Goal: Find specific page/section: Find specific page/section

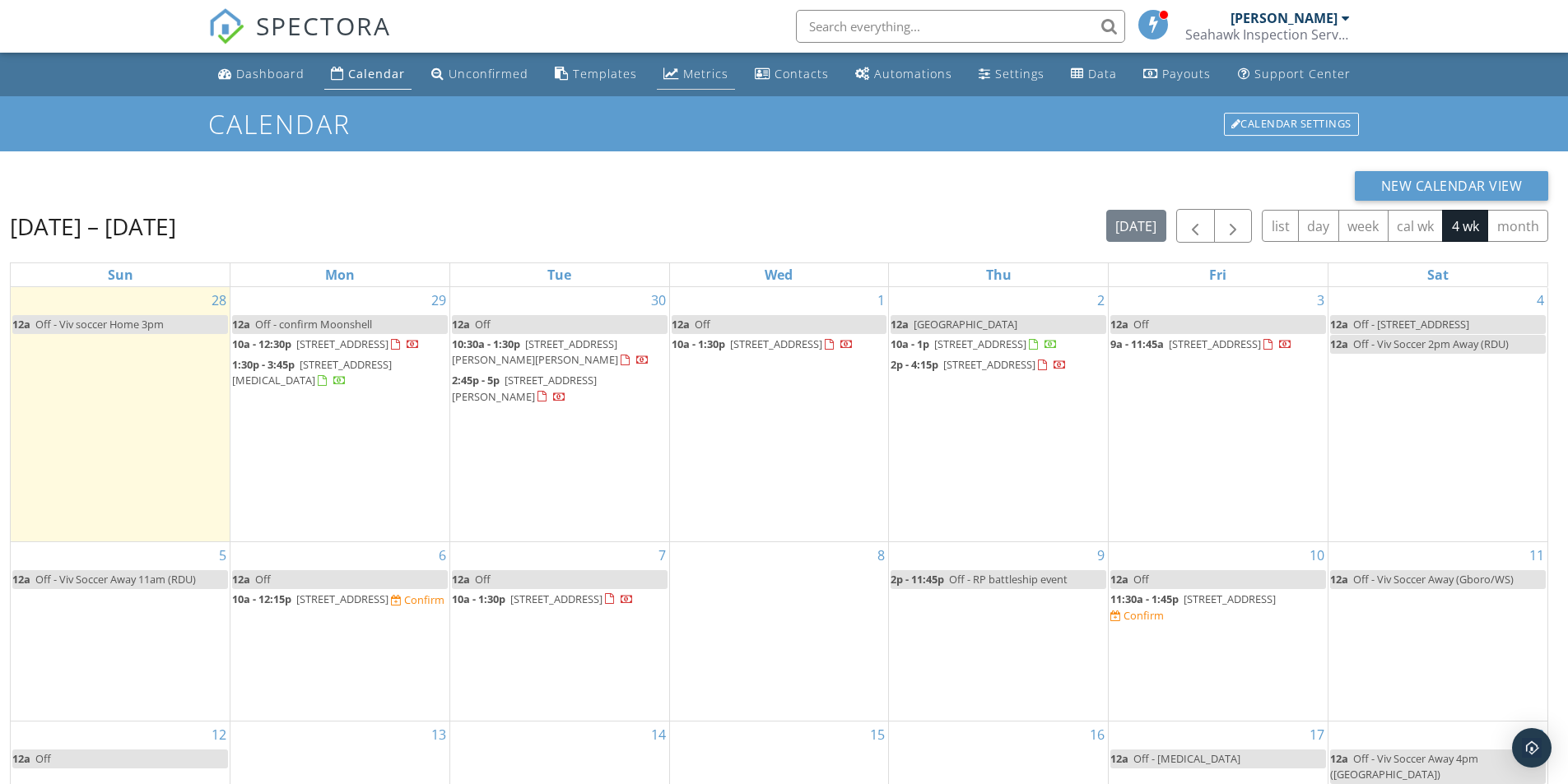
click at [683, 75] on div "Metrics" at bounding box center [706, 73] width 45 height 16
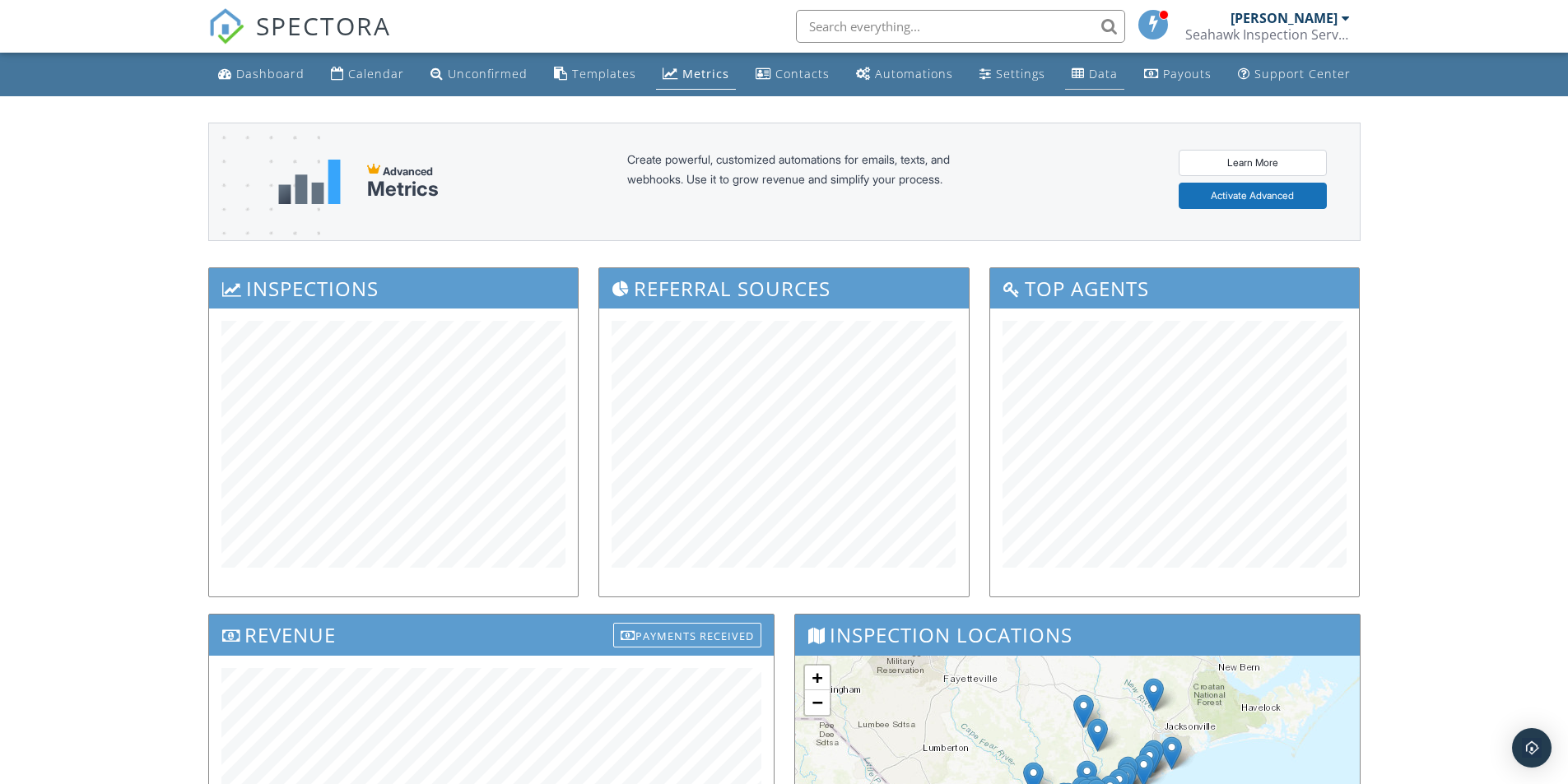
click at [1088, 73] on div "Data" at bounding box center [1103, 73] width 29 height 16
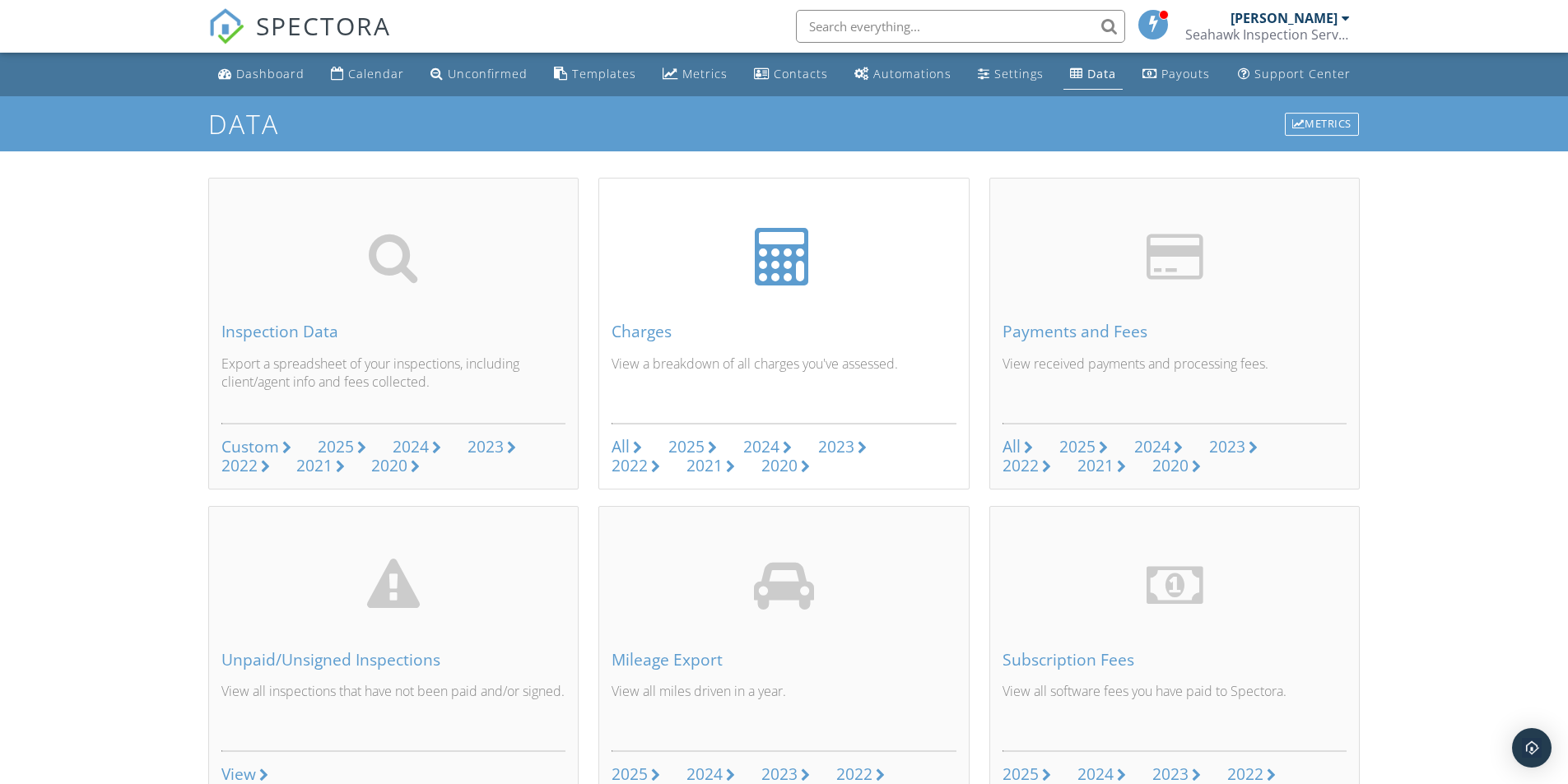
click at [695, 445] on div "2025" at bounding box center [686, 446] width 37 height 23
click at [1163, 76] on div "Payouts" at bounding box center [1185, 73] width 49 height 16
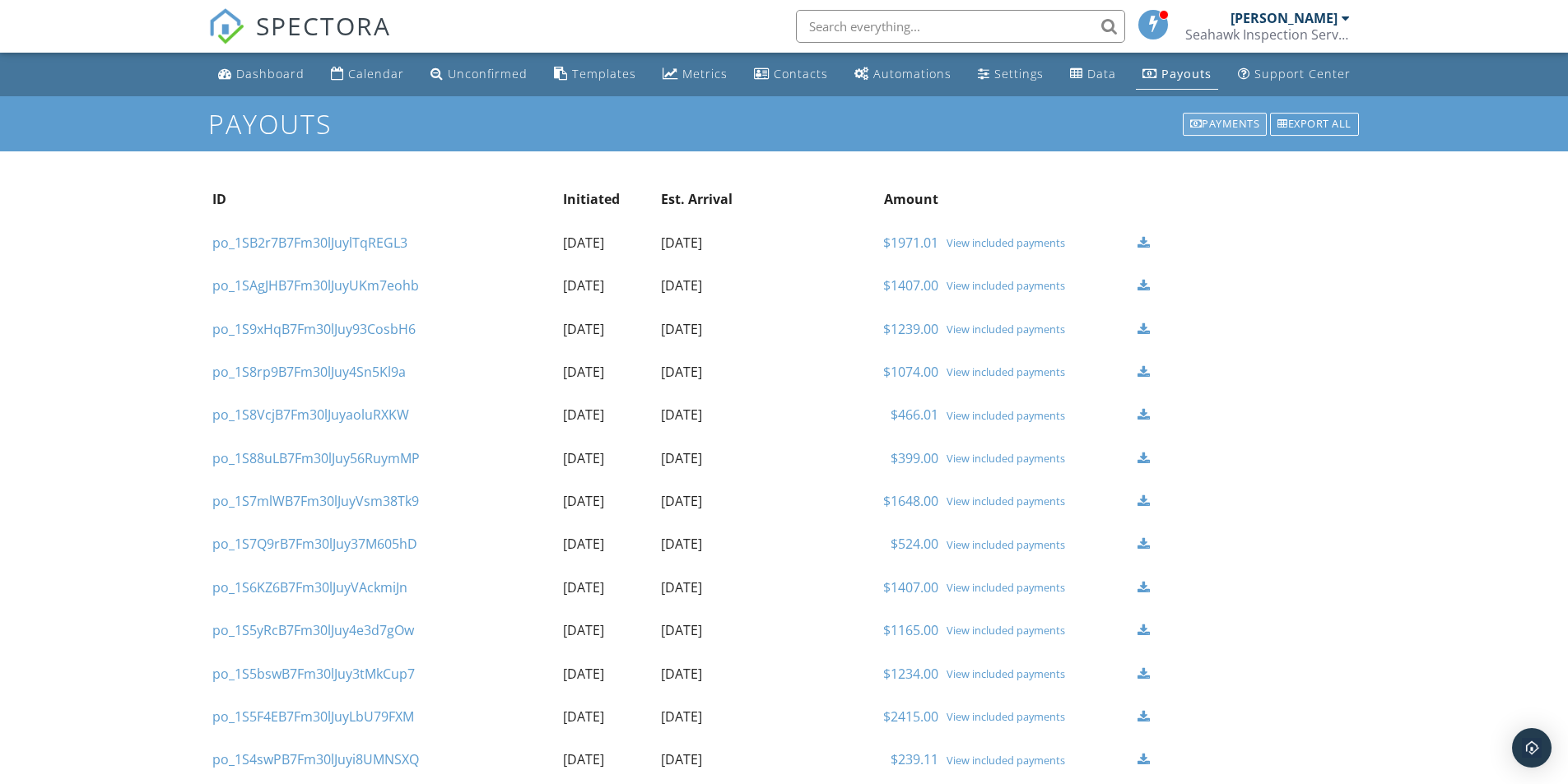
click at [1190, 120] on div at bounding box center [1195, 124] width 12 height 10
